Goal: Transaction & Acquisition: Download file/media

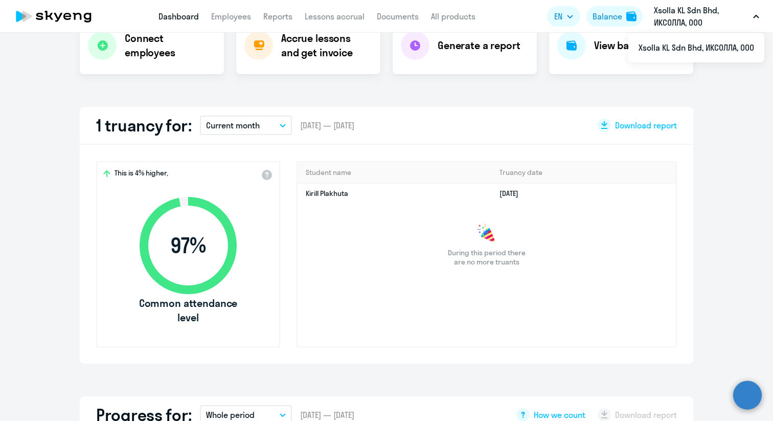
scroll to position [229, 0]
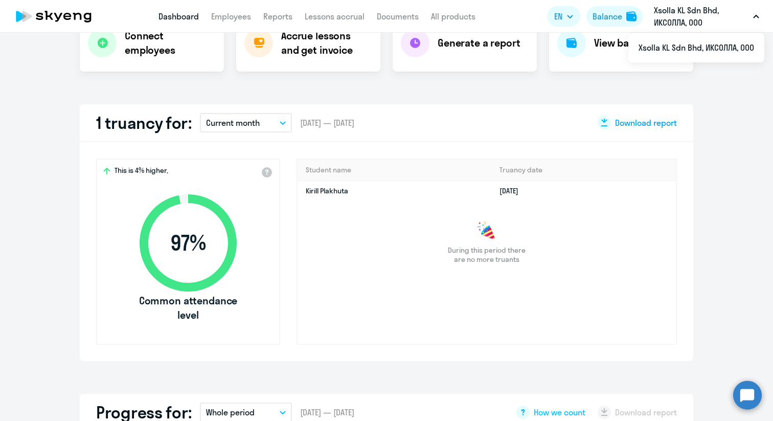
click at [635, 117] on div "Download report" at bounding box center [636, 122] width 79 height 13
select select "30"
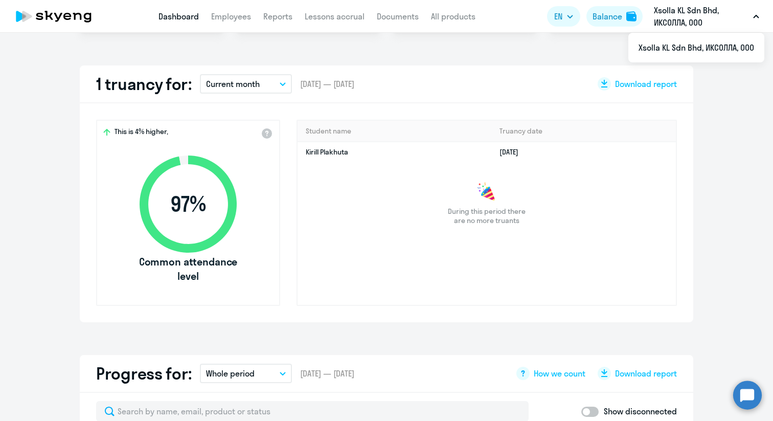
scroll to position [0, 0]
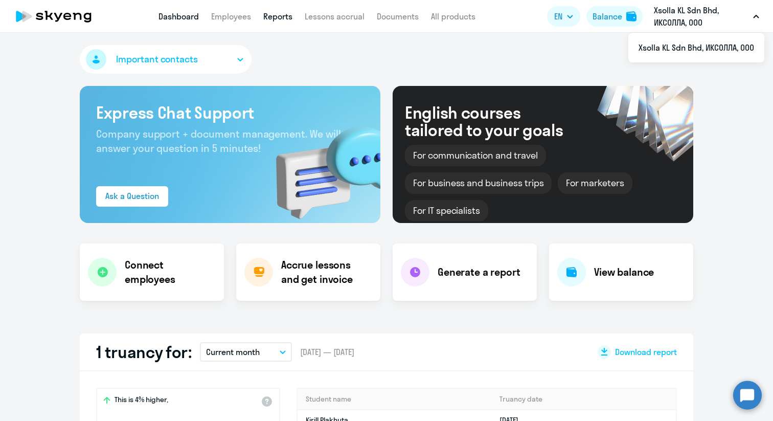
click at [278, 14] on link "Reports" at bounding box center [277, 16] width 29 height 10
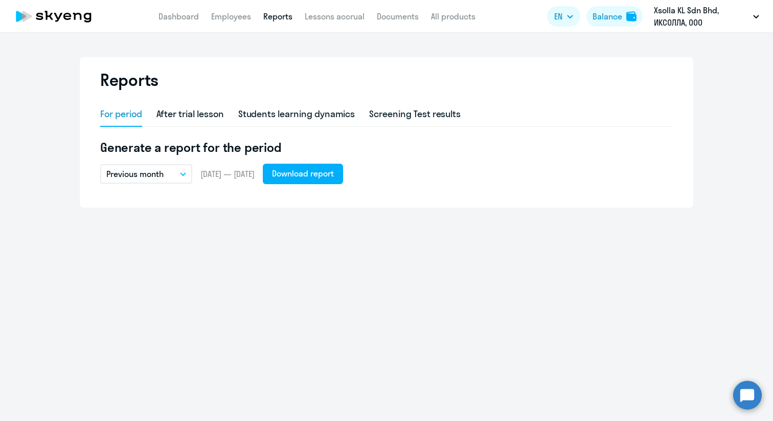
click at [181, 174] on icon "button" at bounding box center [182, 174] width 5 height 3
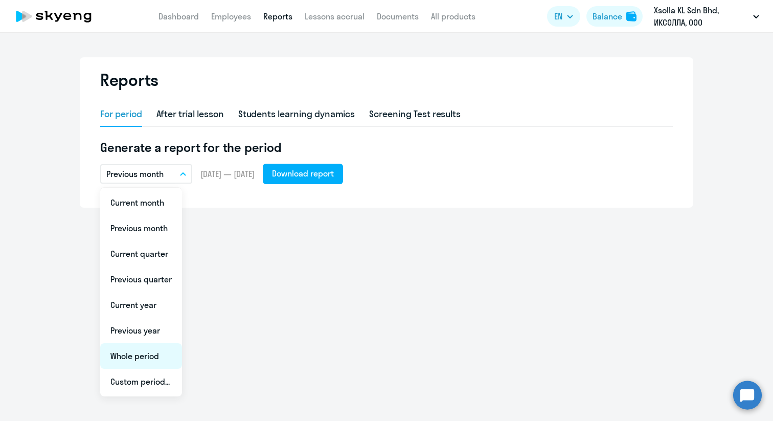
click at [165, 351] on li "Whole period" at bounding box center [141, 356] width 82 height 26
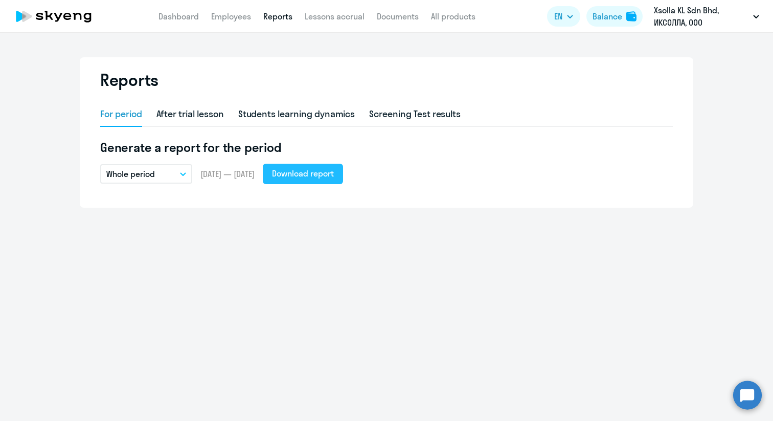
click at [294, 173] on div "Download report" at bounding box center [303, 173] width 62 height 12
click at [233, 22] on app-header "Dashboard Employees Reports Lessons accrual Documents All products Dashboard Em…" at bounding box center [386, 16] width 773 height 33
click at [231, 19] on link "Employees" at bounding box center [231, 16] width 40 height 10
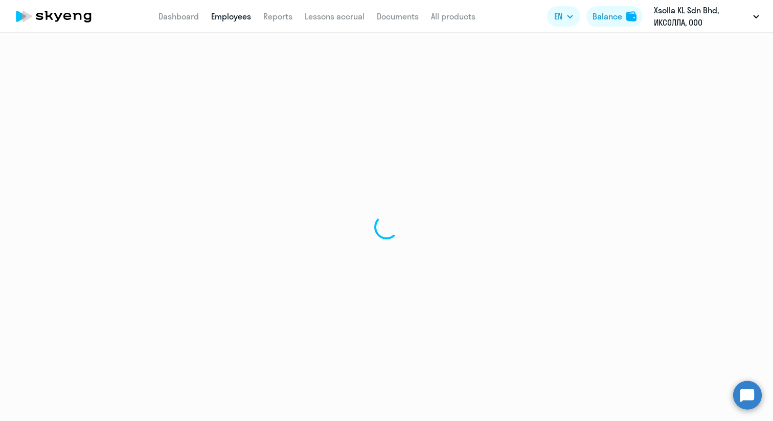
select select "30"
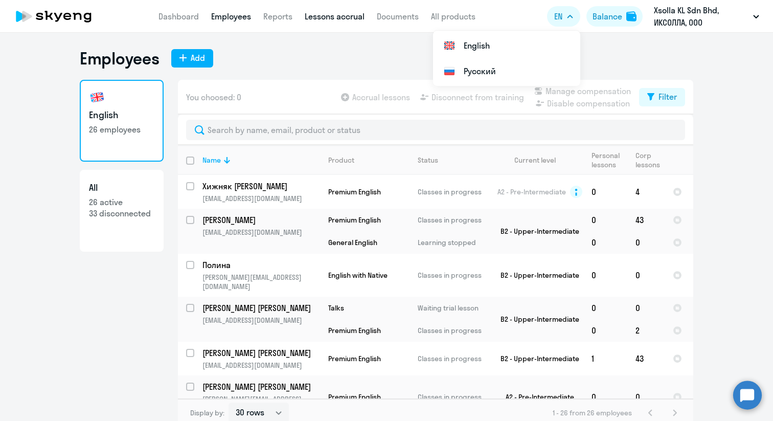
click at [341, 15] on link "Lessons accrual" at bounding box center [335, 16] width 60 height 10
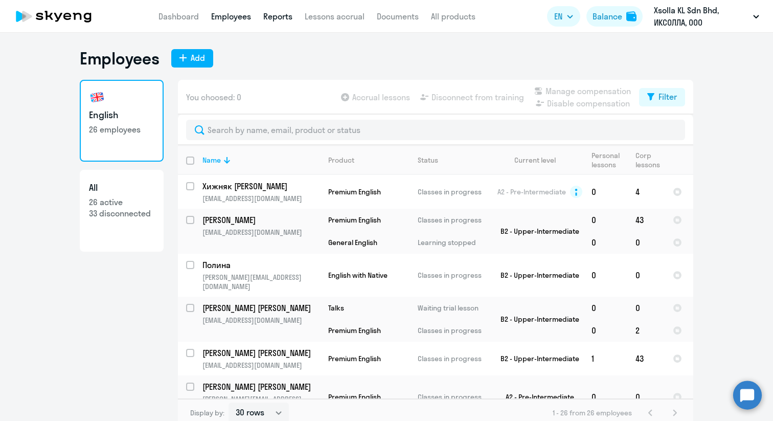
click at [274, 17] on link "Reports" at bounding box center [277, 16] width 29 height 10
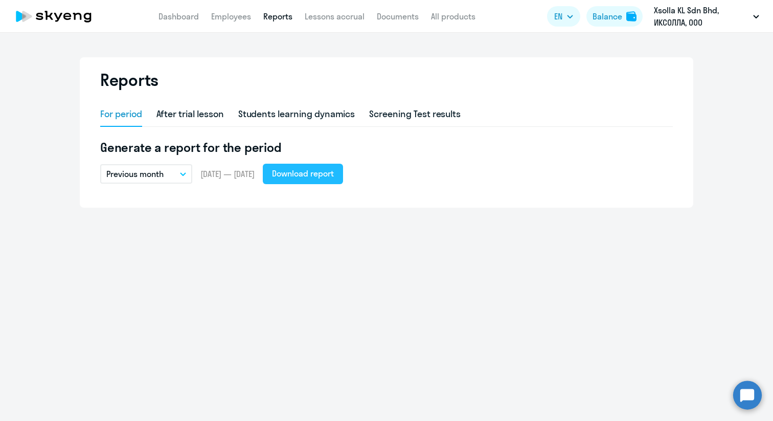
click at [293, 168] on div "Download report" at bounding box center [303, 173] width 62 height 12
click at [757, 17] on icon "button" at bounding box center [756, 17] width 6 height 4
click at [298, 177] on div "Download report" at bounding box center [303, 173] width 62 height 12
click at [160, 173] on p "Previous month" at bounding box center [134, 174] width 57 height 12
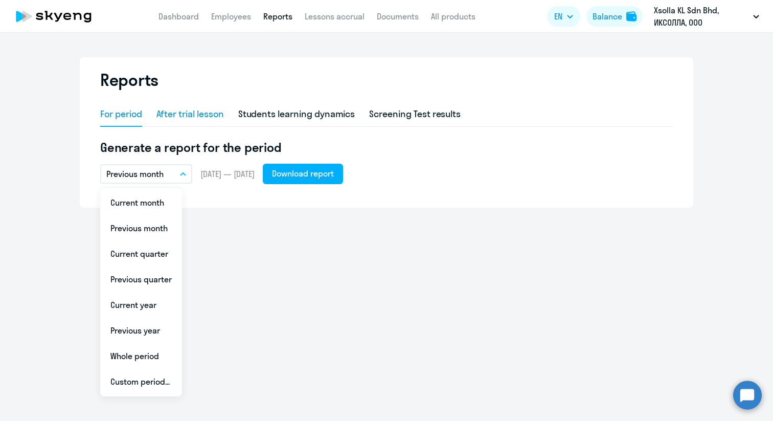
click at [189, 114] on div "After trial lesson" at bounding box center [189, 113] width 67 height 13
select select "10"
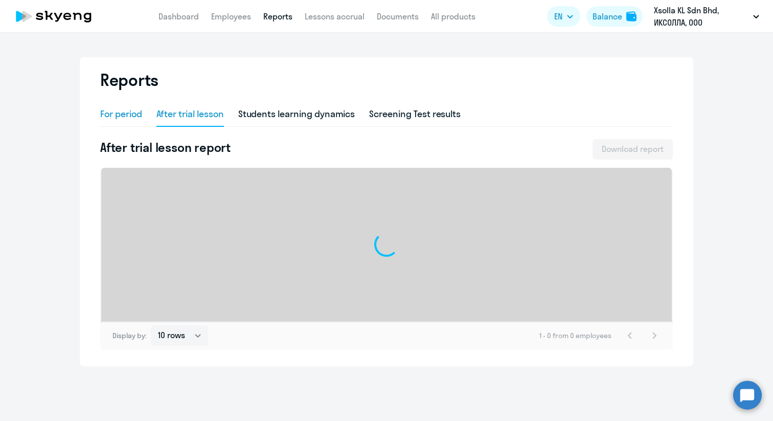
click at [139, 117] on div "For period" at bounding box center [121, 113] width 42 height 13
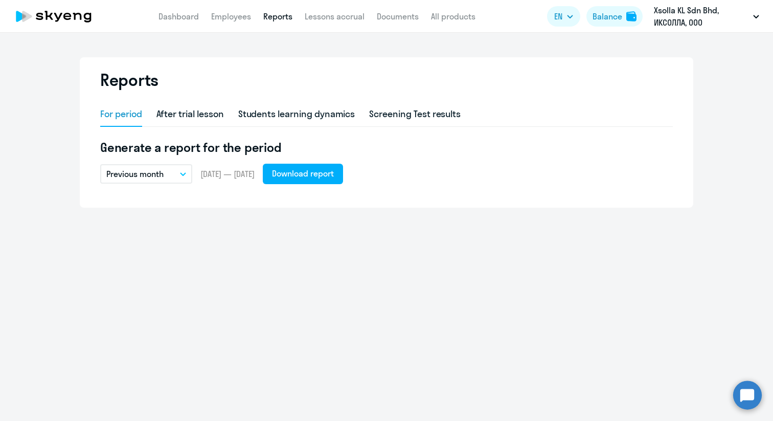
click at [182, 172] on icon "button" at bounding box center [183, 174] width 6 height 4
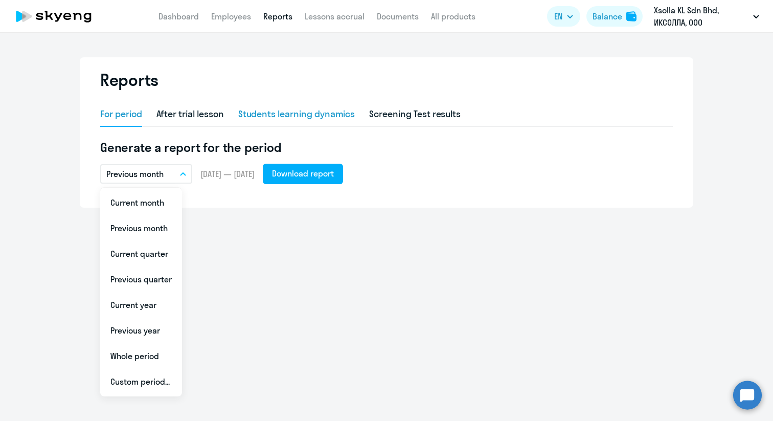
click at [265, 108] on div "Students learning dynamics" at bounding box center [296, 113] width 117 height 13
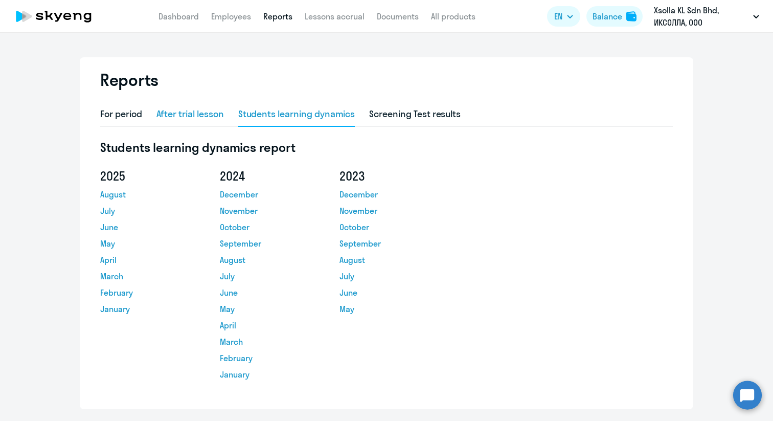
click at [198, 110] on div "After trial lesson" at bounding box center [189, 113] width 67 height 13
select select "10"
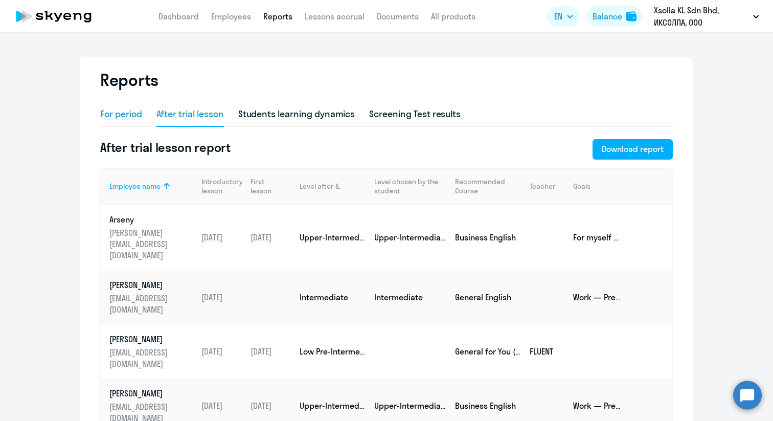
click at [108, 111] on div "For period" at bounding box center [121, 113] width 42 height 13
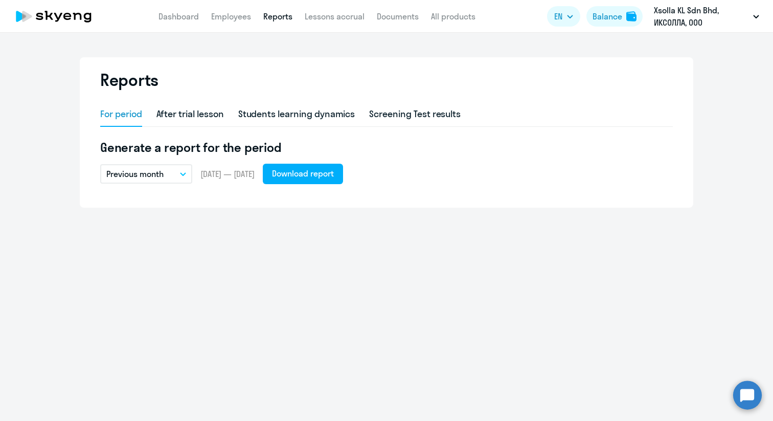
click at [224, 175] on span "[DATE] — [DATE]" at bounding box center [227, 173] width 54 height 11
click at [180, 179] on button "Previous month" at bounding box center [146, 173] width 92 height 19
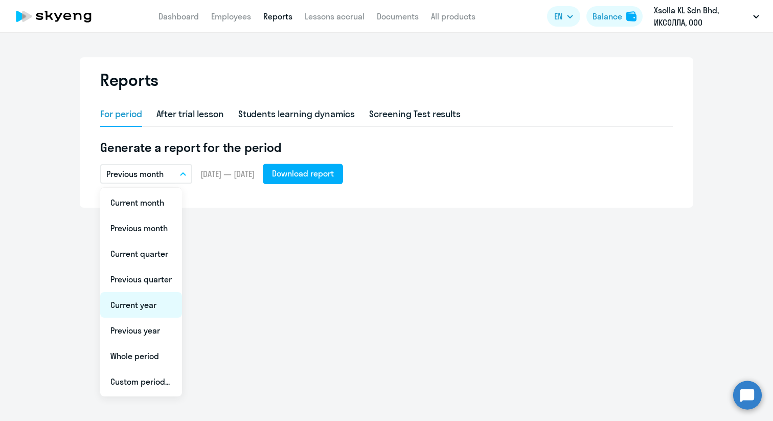
click at [162, 305] on li "Current year" at bounding box center [141, 305] width 82 height 26
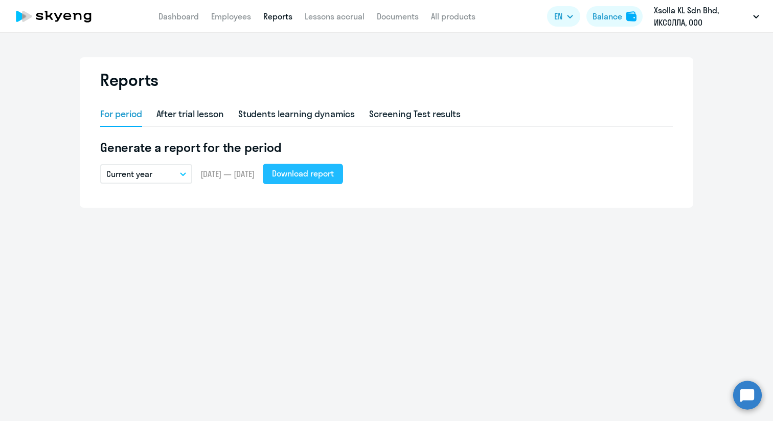
click at [300, 179] on div "Download report" at bounding box center [303, 173] width 62 height 12
click at [760, 15] on button "Xsolla KL Sdn Bhd, ИКСОЛЛА, ООО" at bounding box center [705, 16] width 115 height 25
click at [595, 18] on div "Balance" at bounding box center [607, 16] width 30 height 12
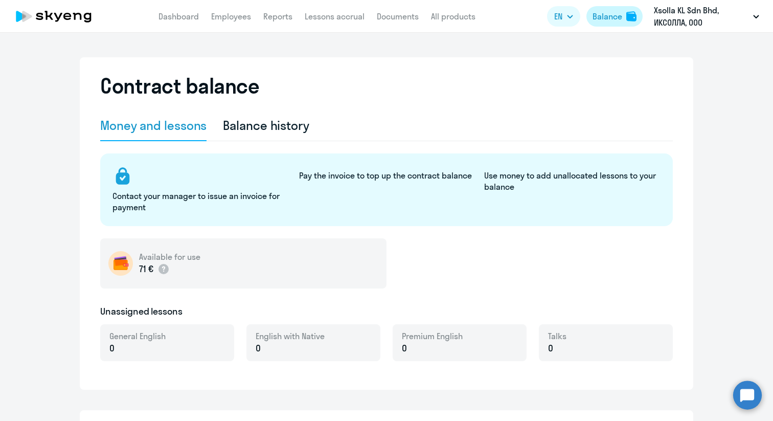
select select "english_adult_not_native_speaker"
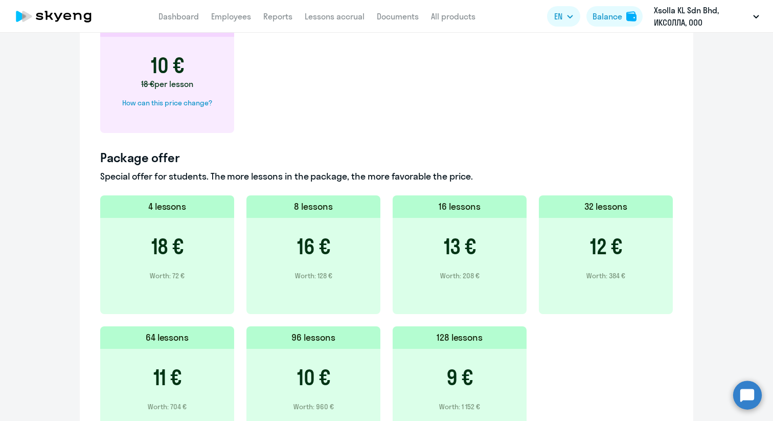
scroll to position [680, 0]
